Goal: Task Accomplishment & Management: Use online tool/utility

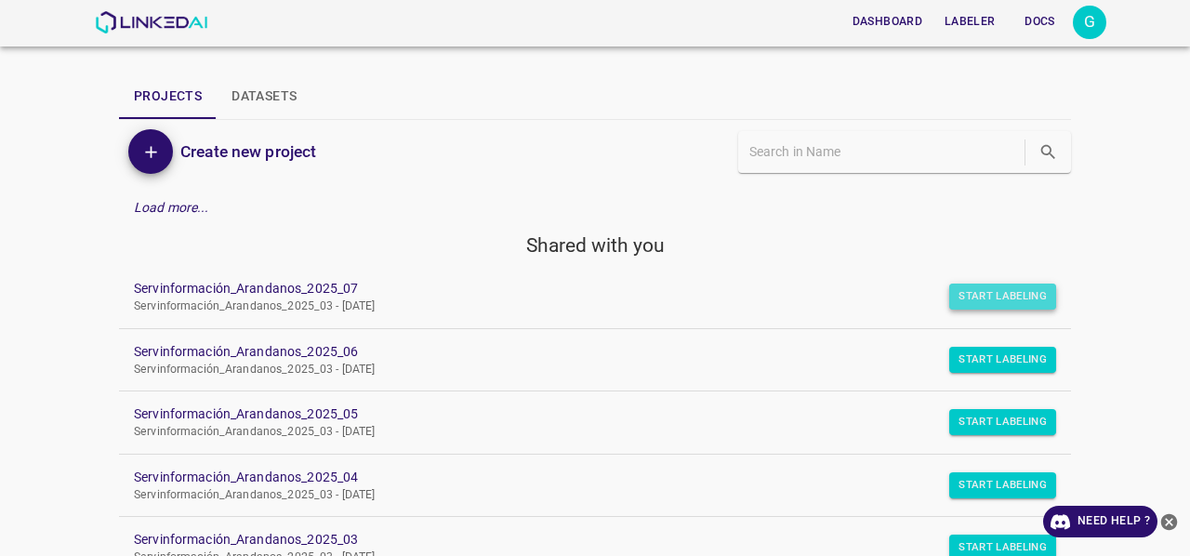
click at [975, 306] on button "Start Labeling" at bounding box center [1002, 297] width 107 height 26
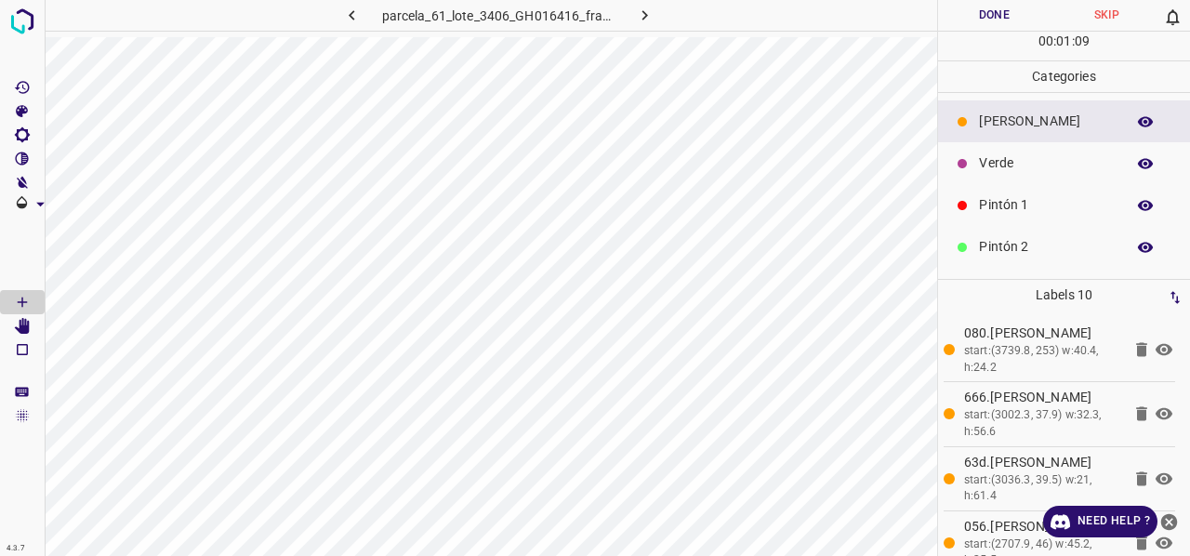
click at [1002, 163] on p "Verde" at bounding box center [1047, 163] width 137 height 20
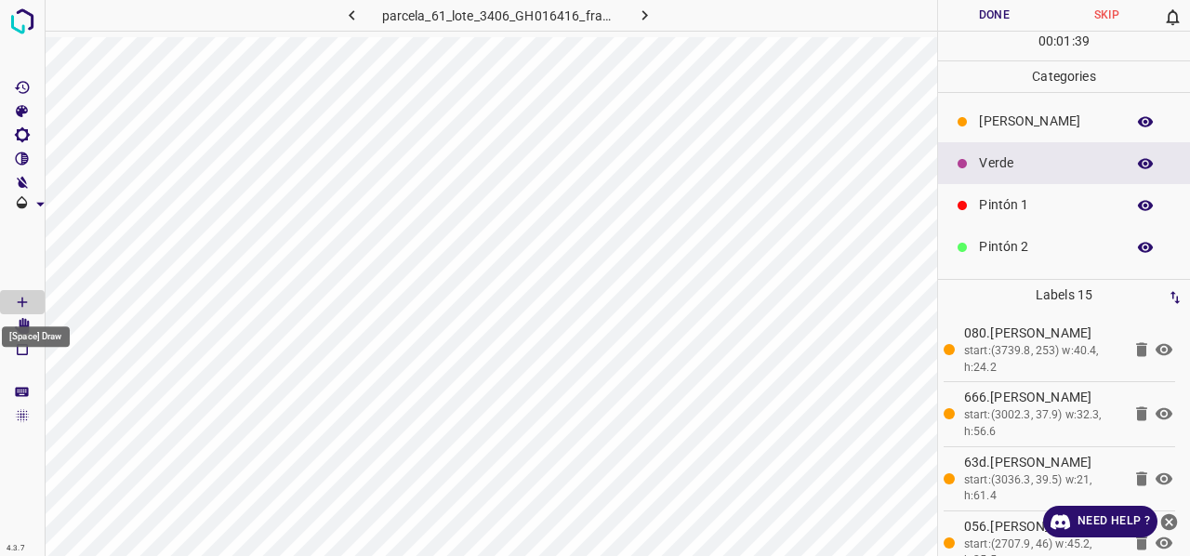
click at [22, 323] on div "[Space] Draw" at bounding box center [36, 330] width 72 height 35
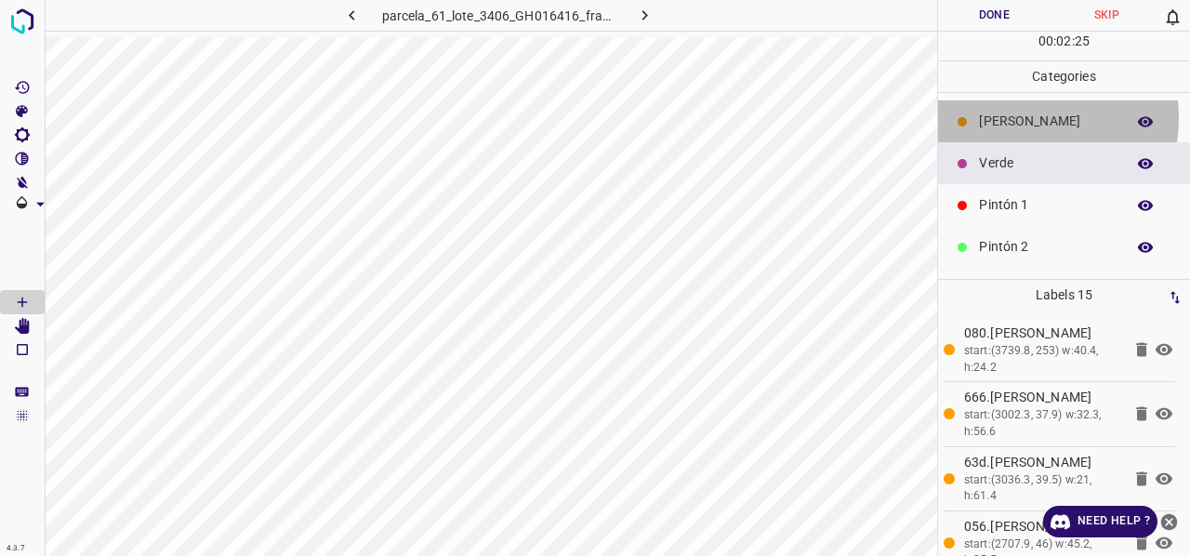
click at [1009, 117] on p "[PERSON_NAME]" at bounding box center [1047, 122] width 137 height 20
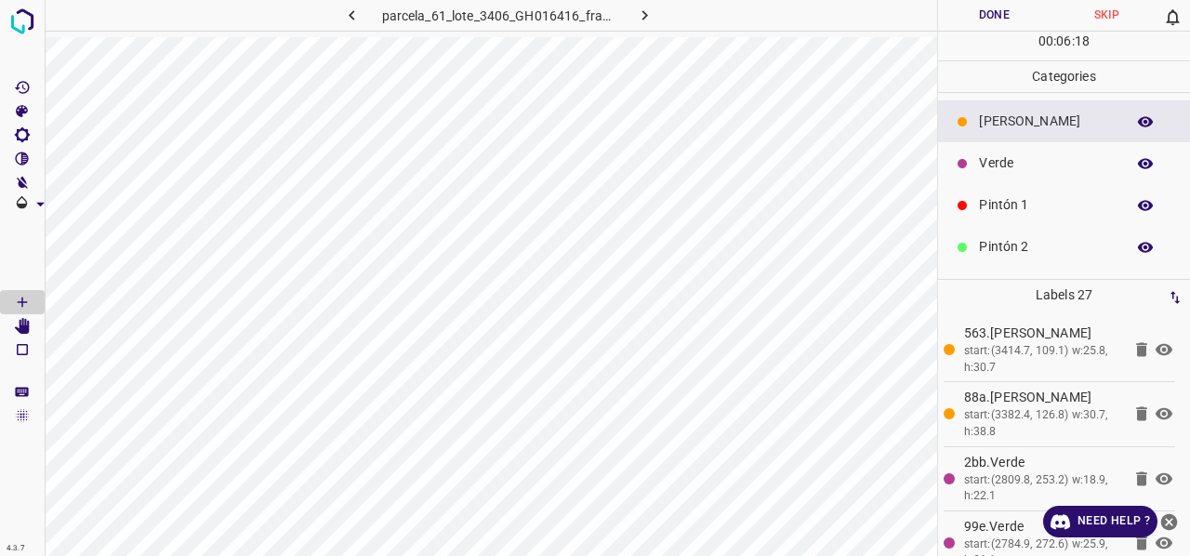
click at [1016, 178] on div "Verde" at bounding box center [1064, 163] width 252 height 42
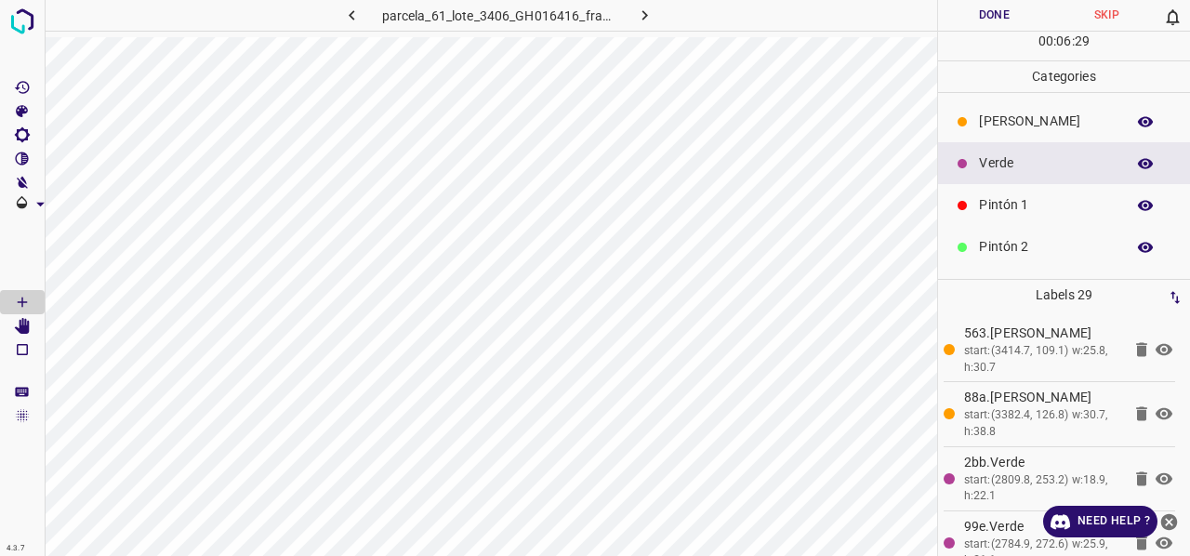
click at [999, 120] on p "[PERSON_NAME]" at bounding box center [1047, 122] width 137 height 20
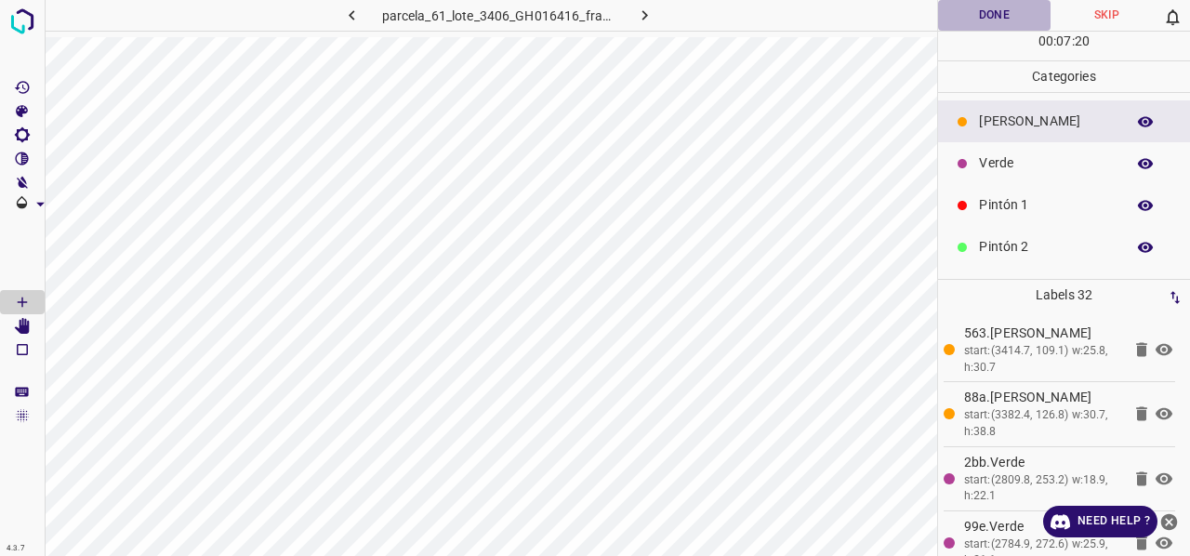
click at [989, 18] on button "Done" at bounding box center [994, 15] width 112 height 31
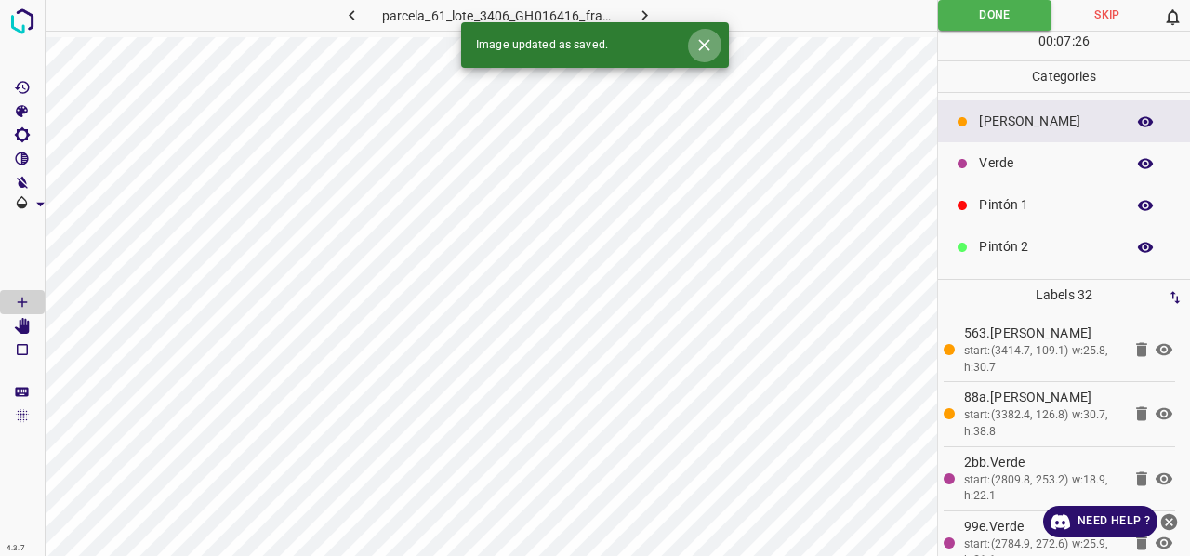
click at [706, 46] on icon "Close" at bounding box center [703, 44] width 11 height 11
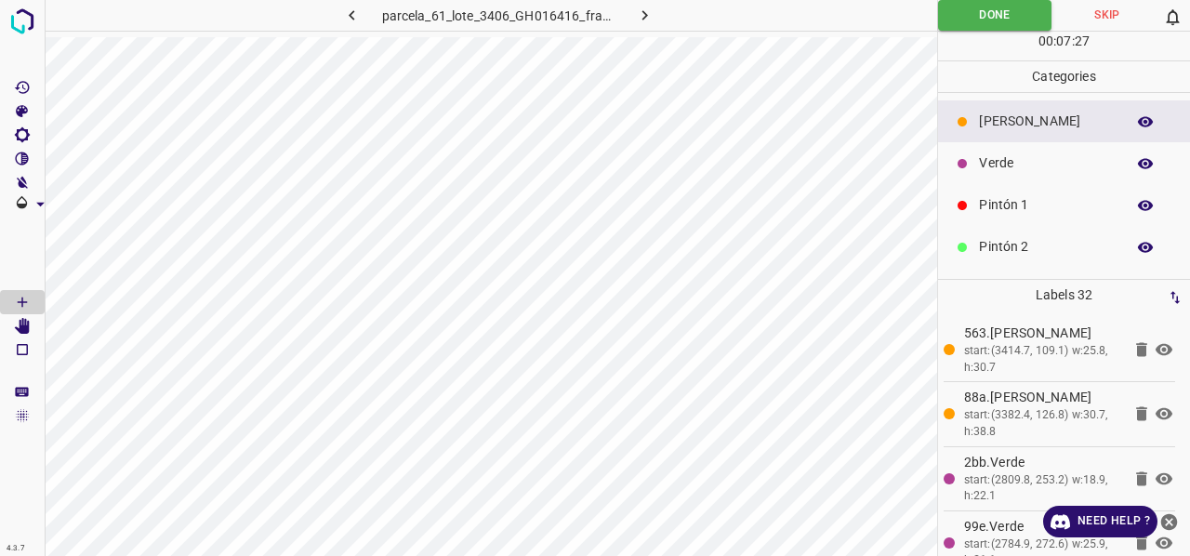
click at [650, 10] on icon "button" at bounding box center [645, 16] width 20 height 20
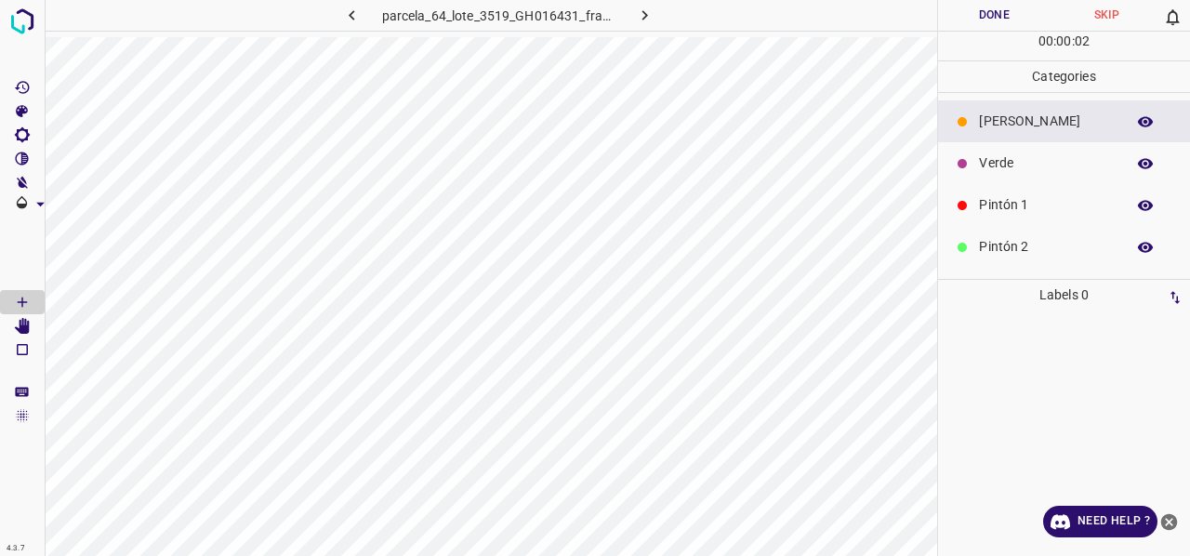
click at [1009, 165] on p "Verde" at bounding box center [1047, 163] width 137 height 20
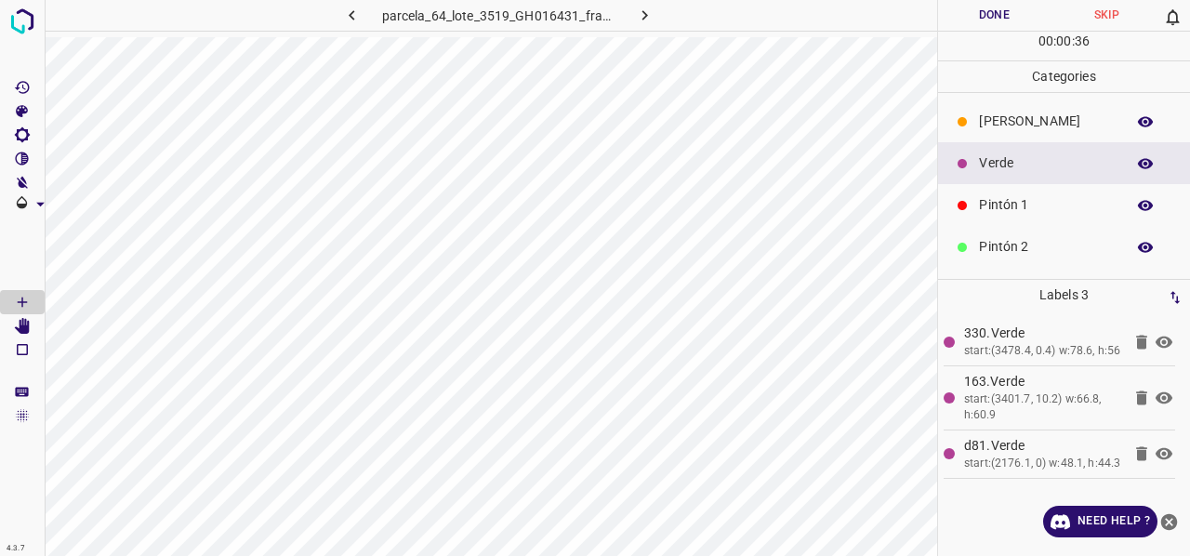
click at [1017, 197] on p "Pintón 1" at bounding box center [1047, 205] width 137 height 20
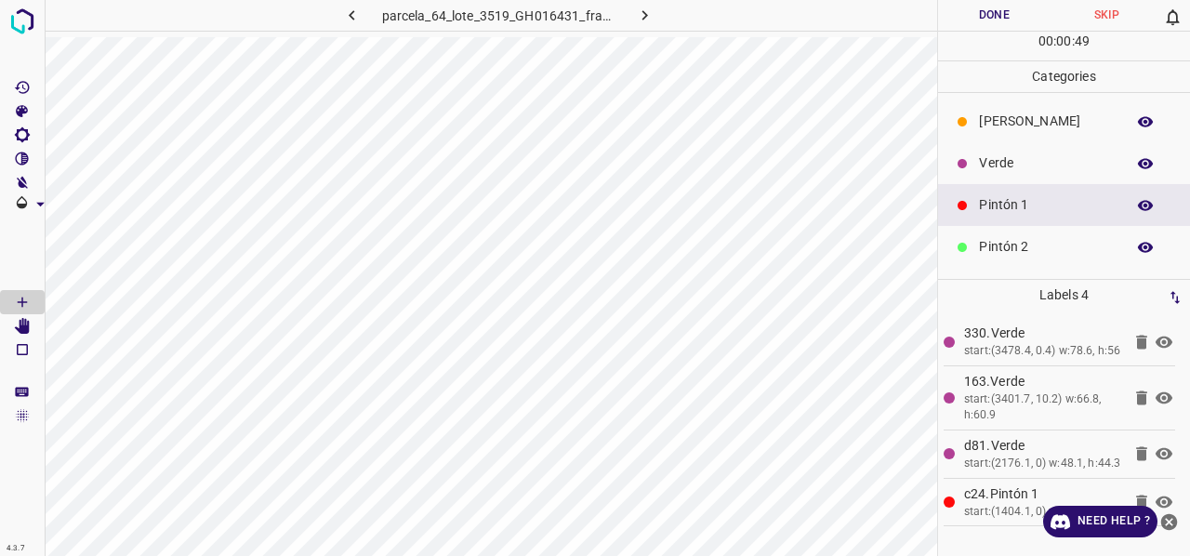
scroll to position [93, 0]
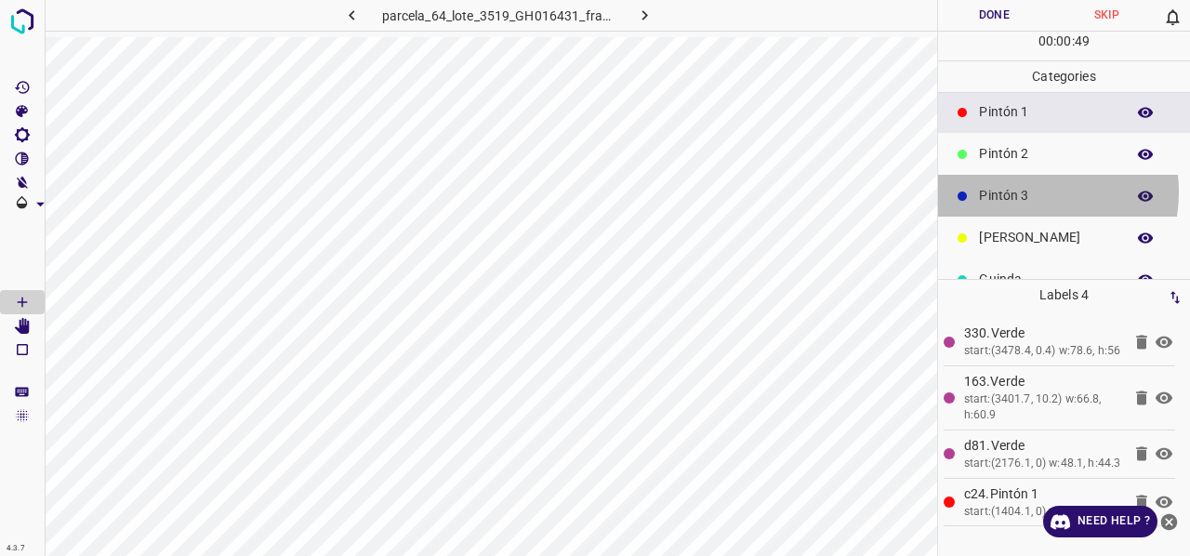
click at [1021, 191] on p "Pintón 3" at bounding box center [1047, 196] width 137 height 20
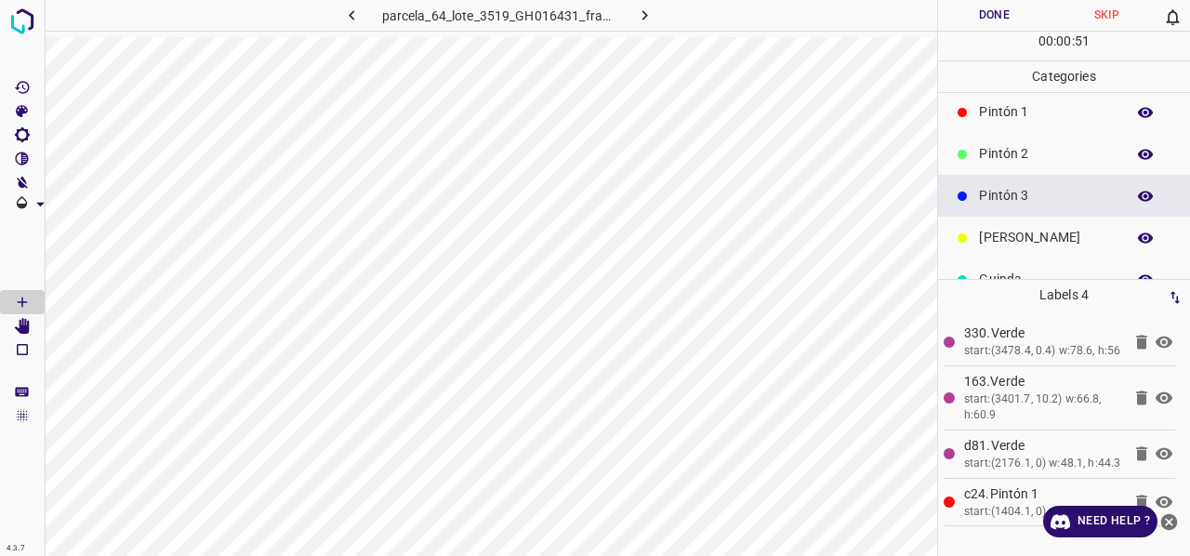
click at [1047, 151] on p "Pintón 2" at bounding box center [1047, 154] width 137 height 20
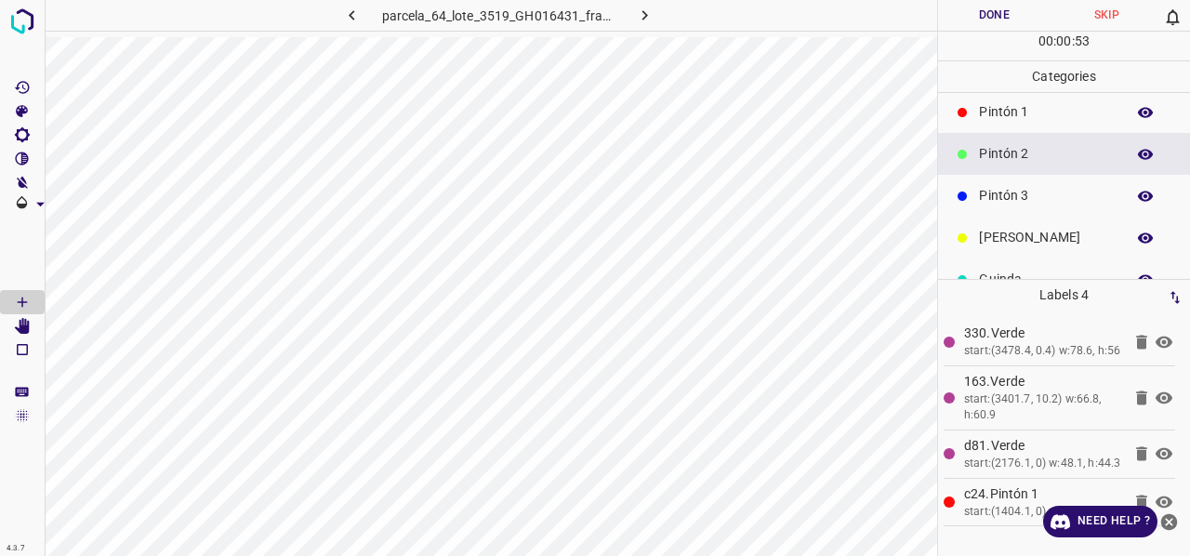
click at [1052, 195] on p "Pintón 3" at bounding box center [1047, 196] width 137 height 20
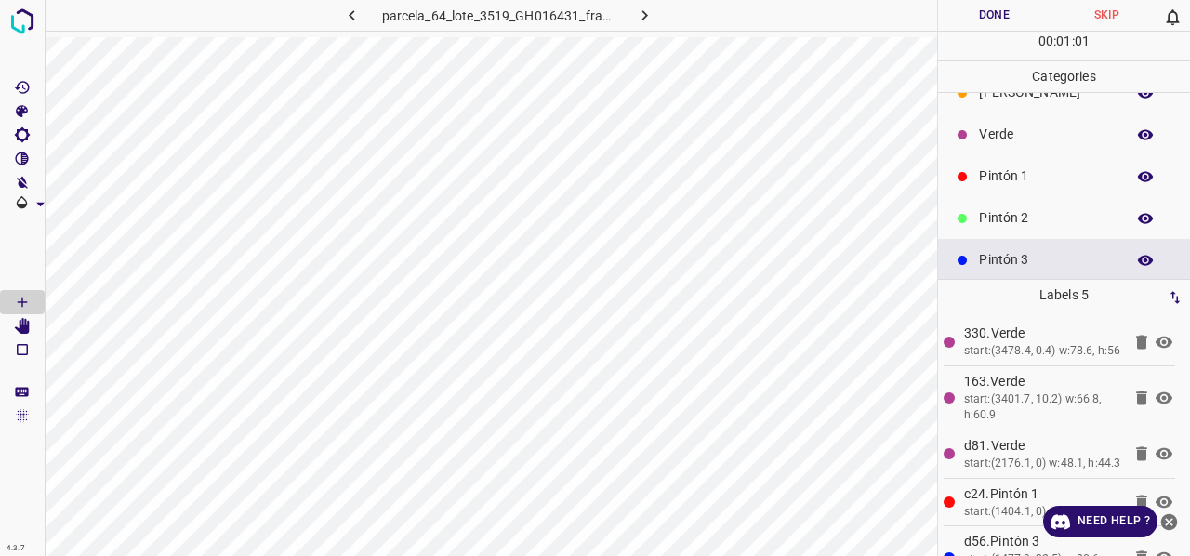
scroll to position [0, 0]
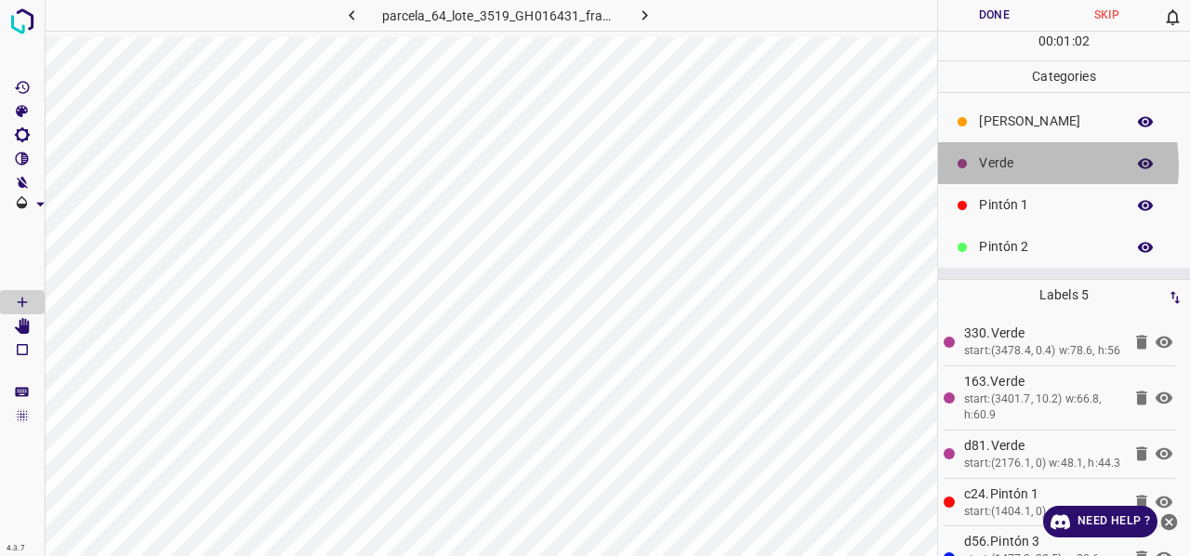
click at [1013, 165] on p "Verde" at bounding box center [1047, 163] width 137 height 20
